Goal: Task Accomplishment & Management: Use online tool/utility

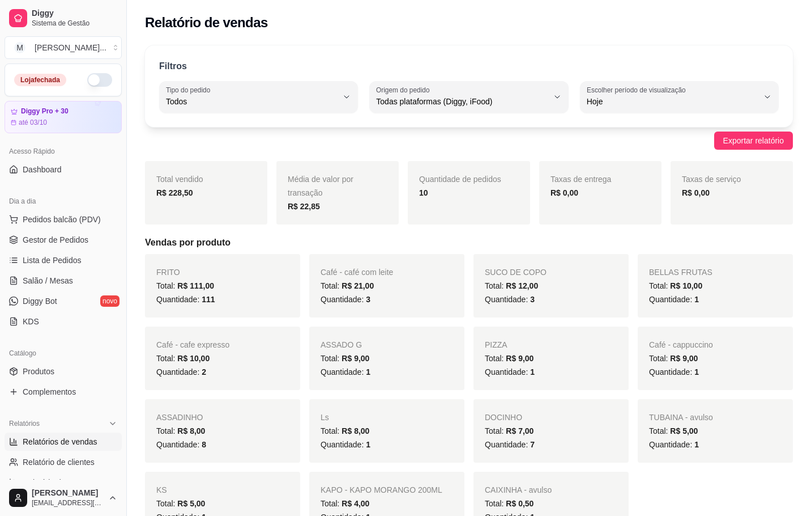
select select "ALL"
select select "0"
click at [99, 50] on button "M [PERSON_NAME] ..." at bounding box center [63, 47] width 117 height 23
click at [76, 93] on div "M Mila burguer" at bounding box center [65, 89] width 125 height 18
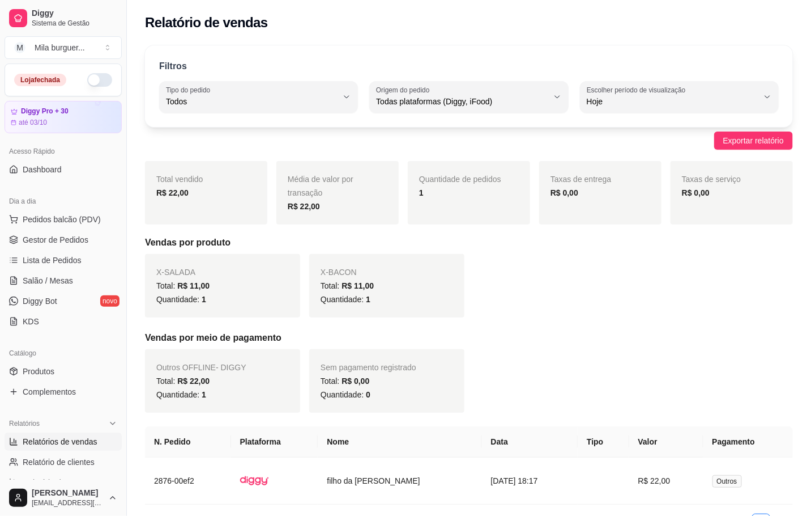
click at [87, 76] on button "button" at bounding box center [99, 80] width 25 height 14
click at [44, 231] on link "Gestor de Pedidos" at bounding box center [63, 240] width 117 height 18
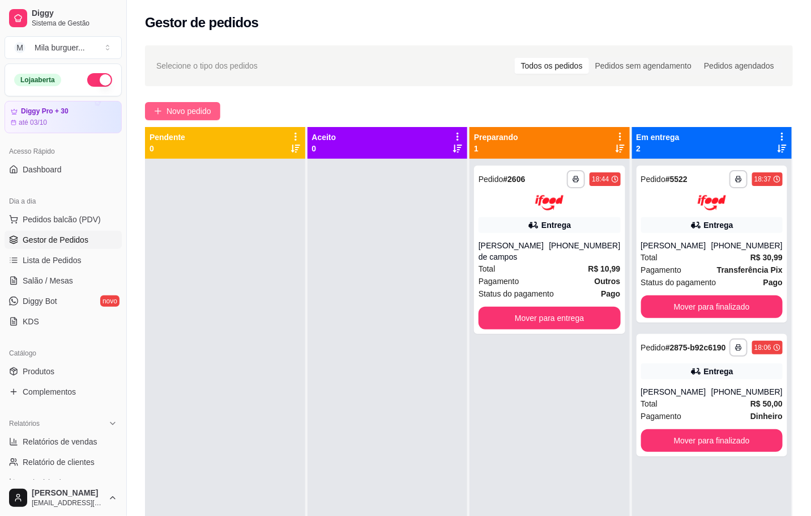
click at [207, 106] on span "Novo pedido" at bounding box center [189, 111] width 45 height 12
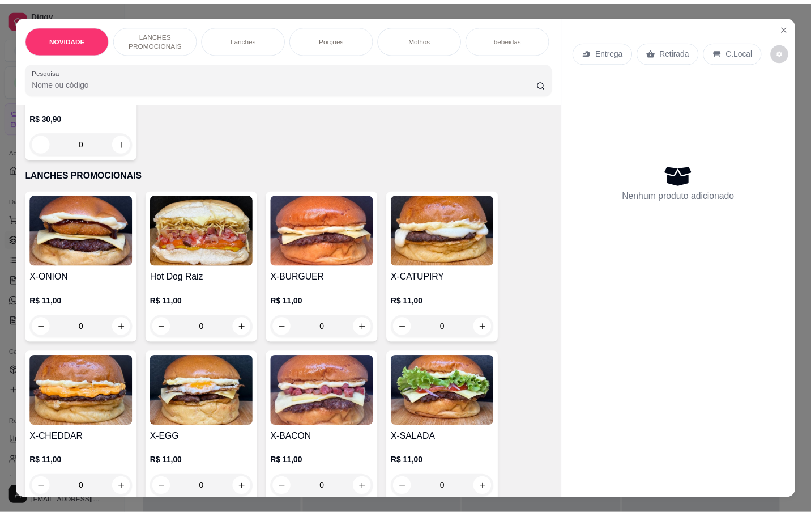
scroll to position [255, 0]
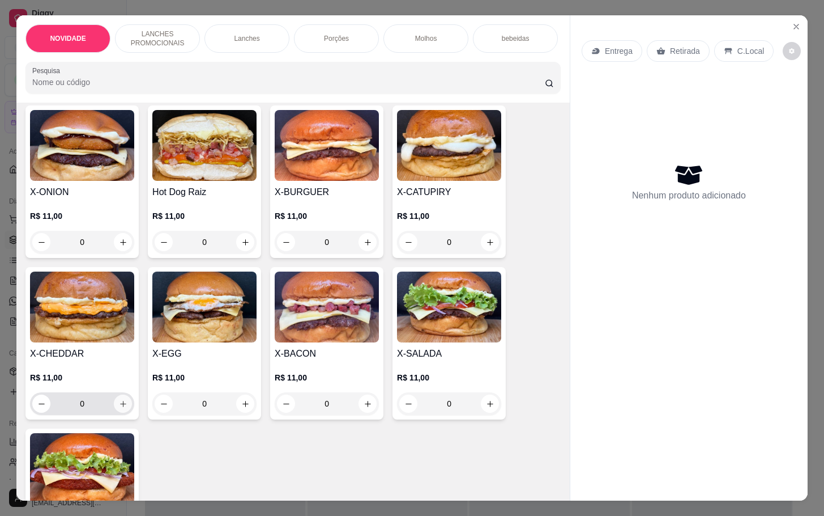
click at [117, 412] on button "increase-product-quantity" at bounding box center [123, 403] width 18 height 18
type input "1"
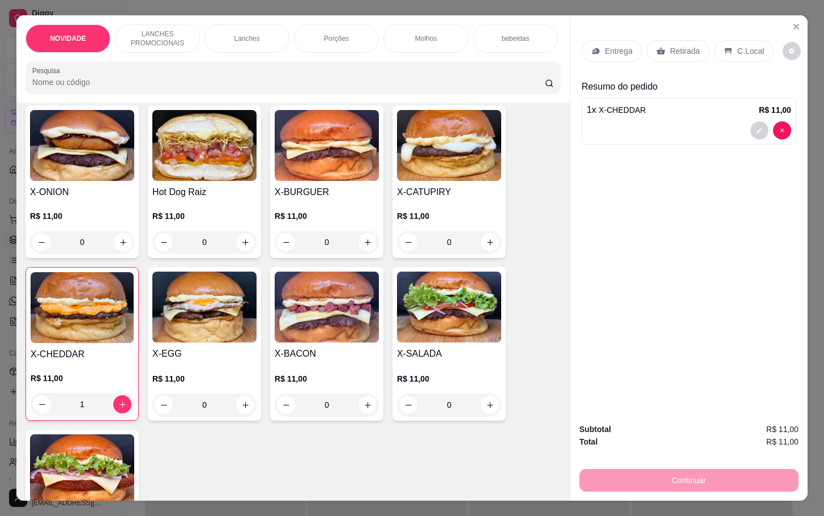
click at [670, 48] on p "Retirada" at bounding box center [685, 50] width 30 height 11
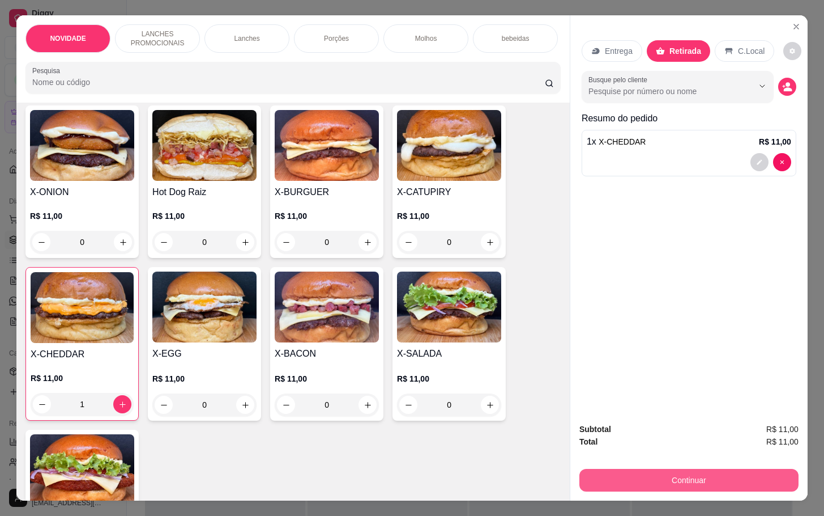
click at [594, 469] on button "Continuar" at bounding box center [689, 480] width 219 height 23
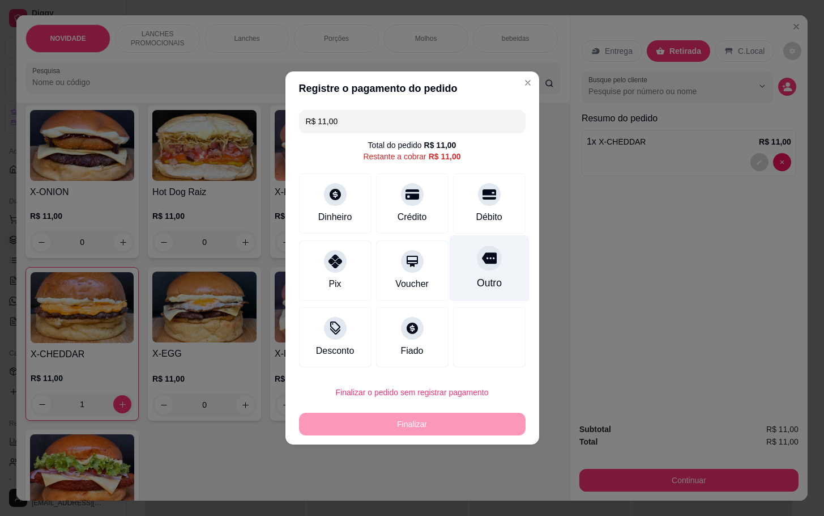
click at [463, 270] on div "Outro" at bounding box center [489, 268] width 80 height 66
type input "R$ 0,00"
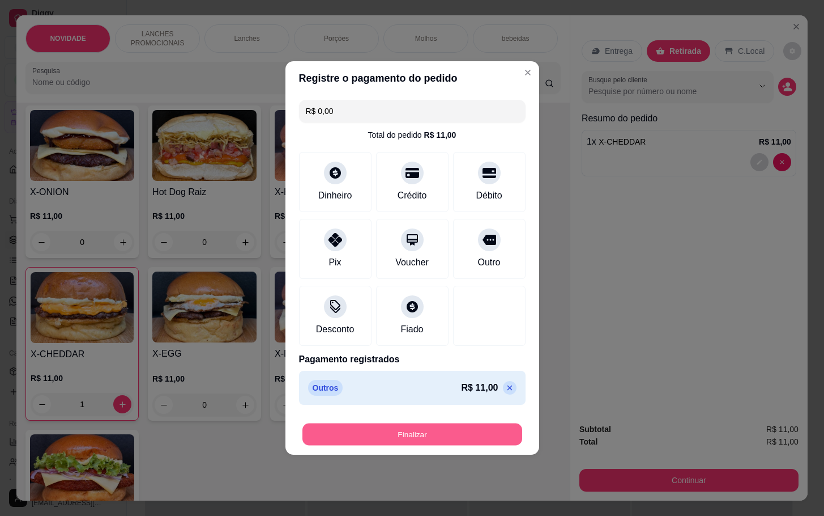
click at [416, 435] on button "Finalizar" at bounding box center [413, 434] width 220 height 22
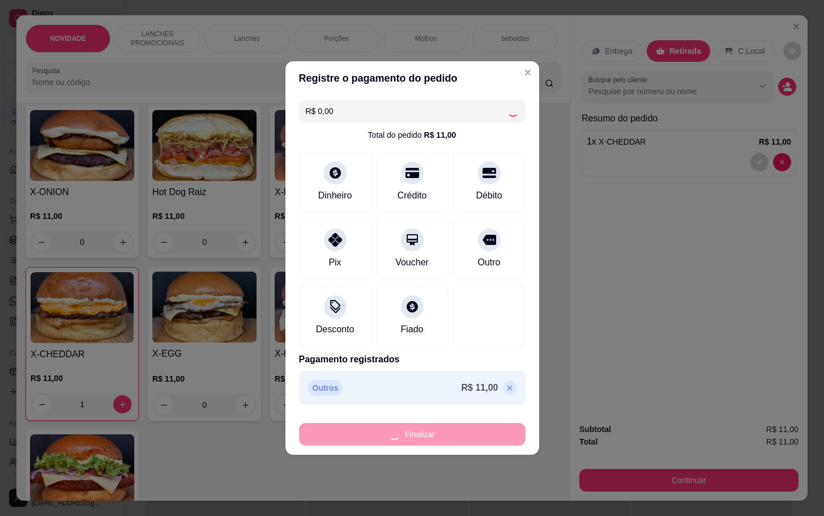
type input "0"
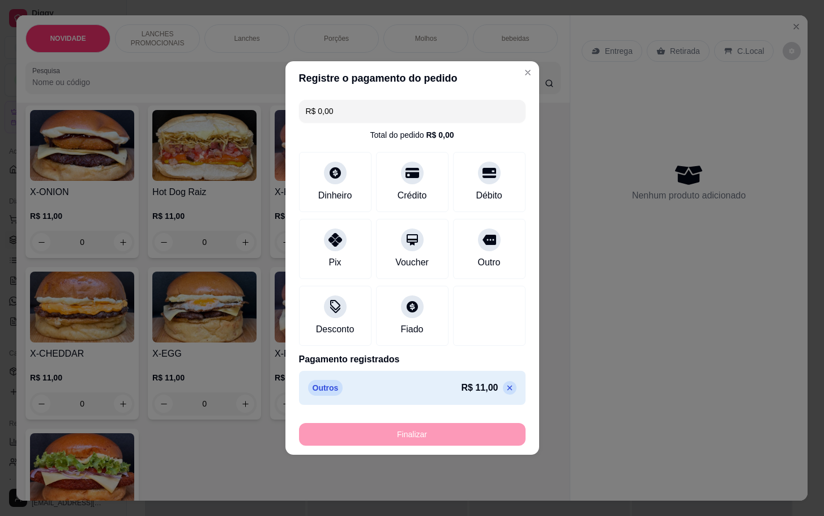
type input "-R$ 11,00"
